Goal: Task Accomplishment & Management: Manage account settings

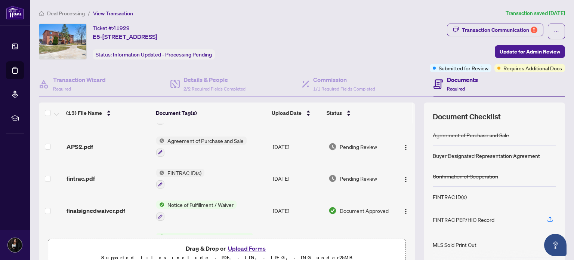
scroll to position [25, 0]
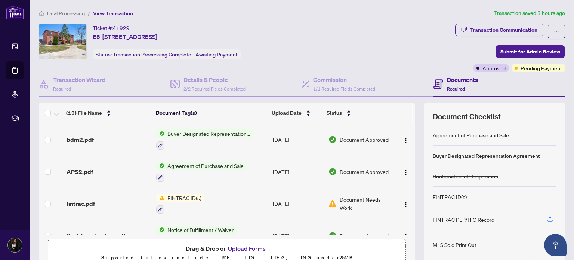
click at [341, 202] on span "Document Needs Work" at bounding box center [366, 203] width 52 height 16
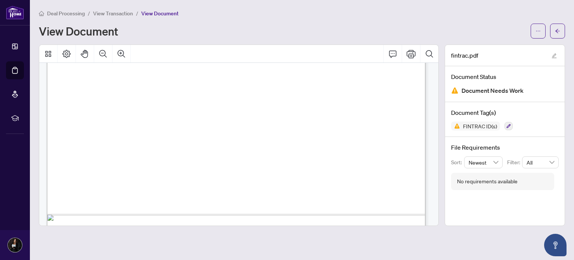
scroll to position [1851, 0]
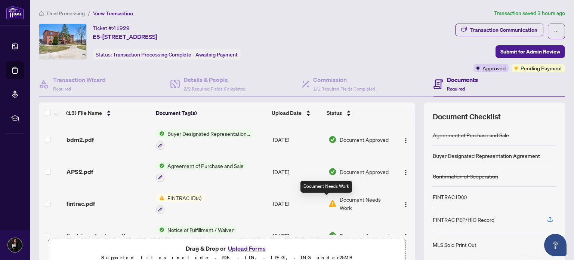
click at [329, 200] on img at bounding box center [333, 203] width 8 height 8
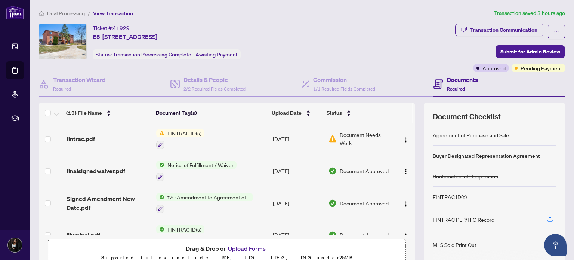
scroll to position [64, 0]
click at [403, 138] on img "button" at bounding box center [406, 141] width 6 height 6
click at [415, 110] on div "(13) File Name Document Tag(s) Upload Date Status bdm2.pdf Buyer Designated Rep…" at bounding box center [302, 186] width 526 height 168
